Goal: Information Seeking & Learning: Learn about a topic

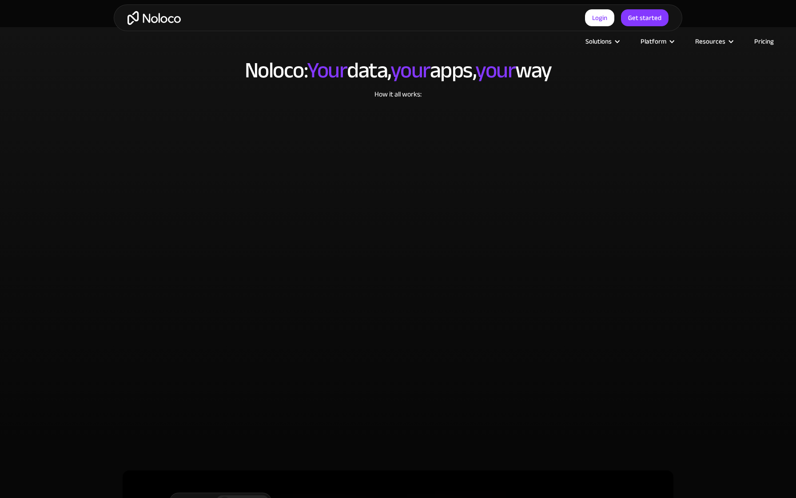
scroll to position [1854, 0]
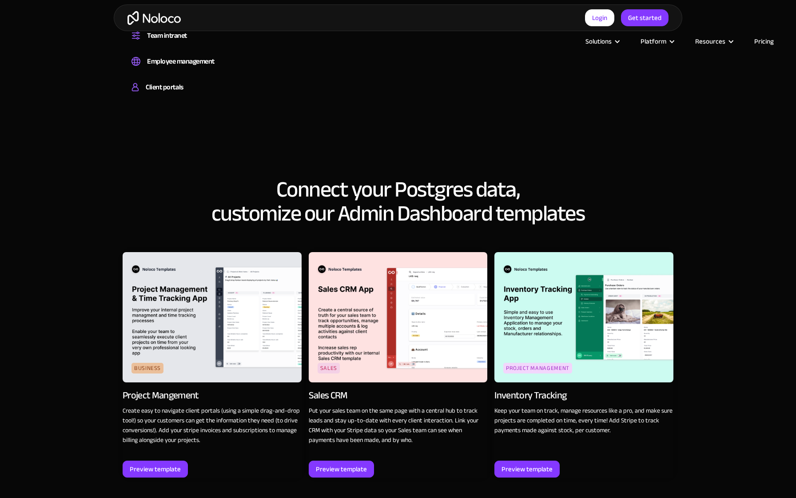
scroll to position [1282, 0]
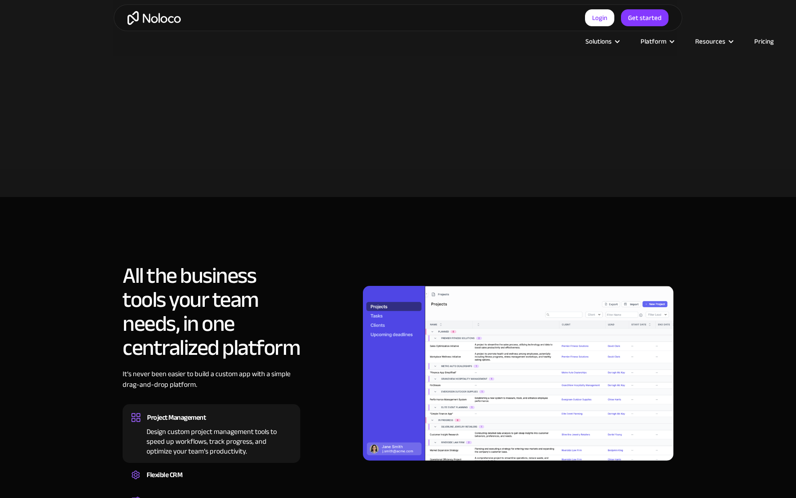
scroll to position [839, 0]
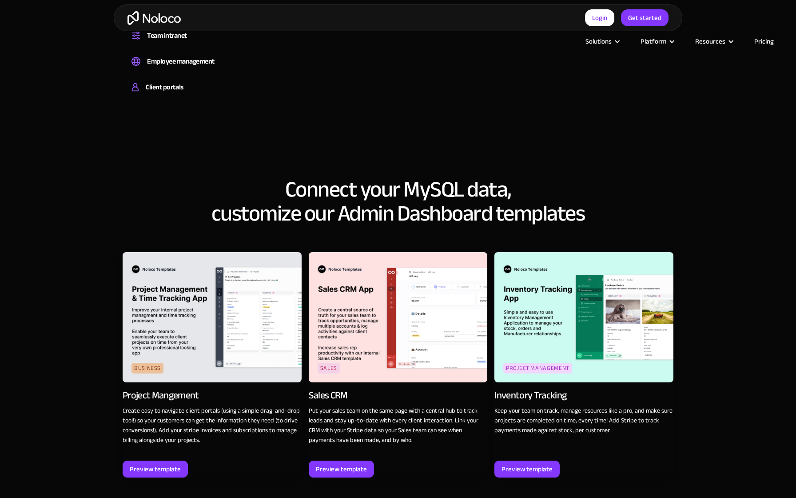
scroll to position [1282, 0]
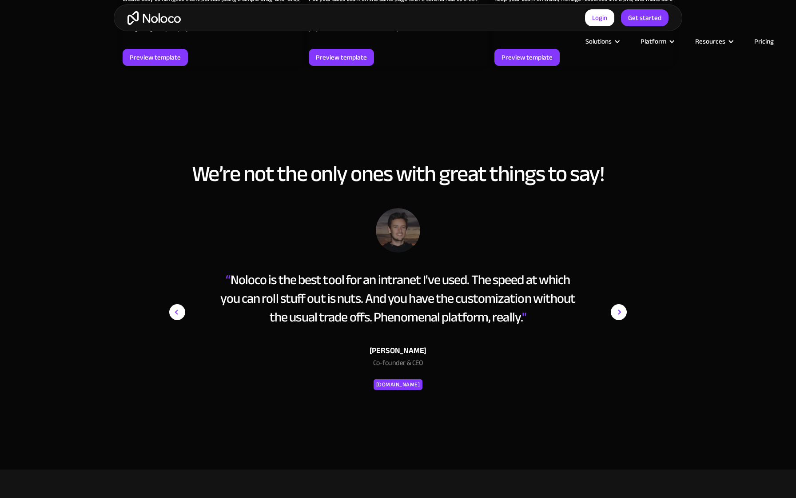
scroll to position [1726, 0]
